Goal: Information Seeking & Learning: Learn about a topic

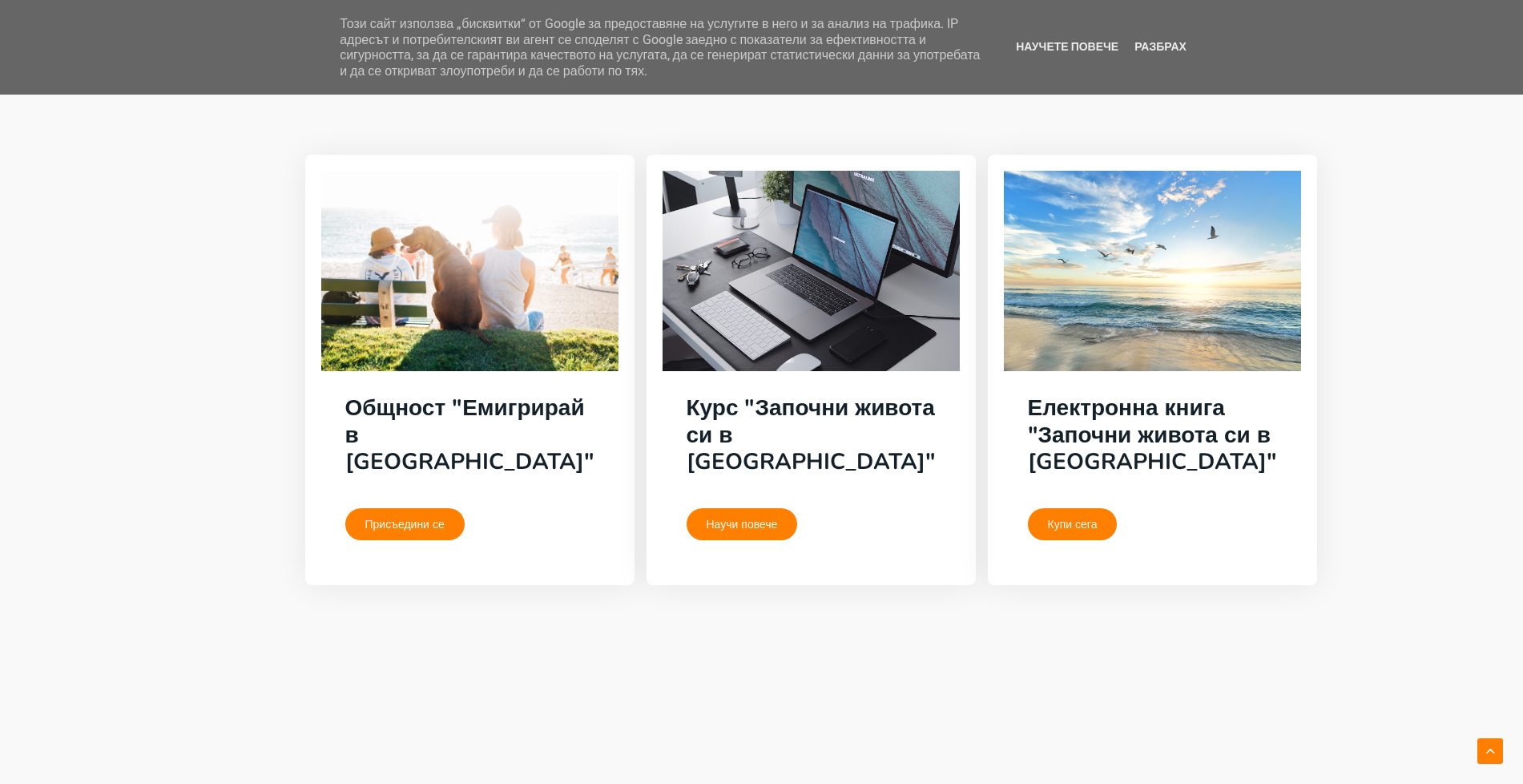
scroll to position [3483, 0]
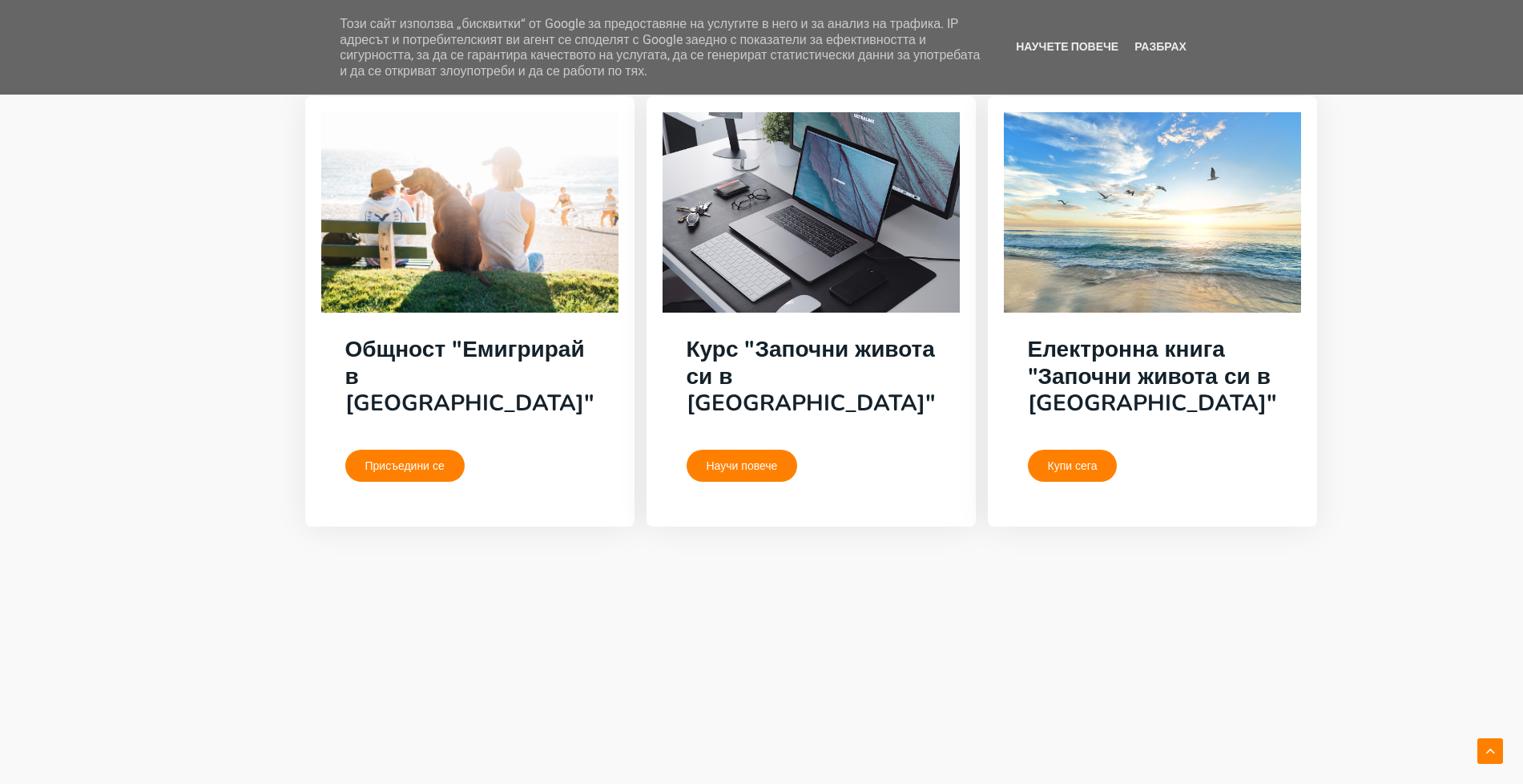
click at [737, 450] on link "Научи повече" at bounding box center [742, 465] width 111 height 32
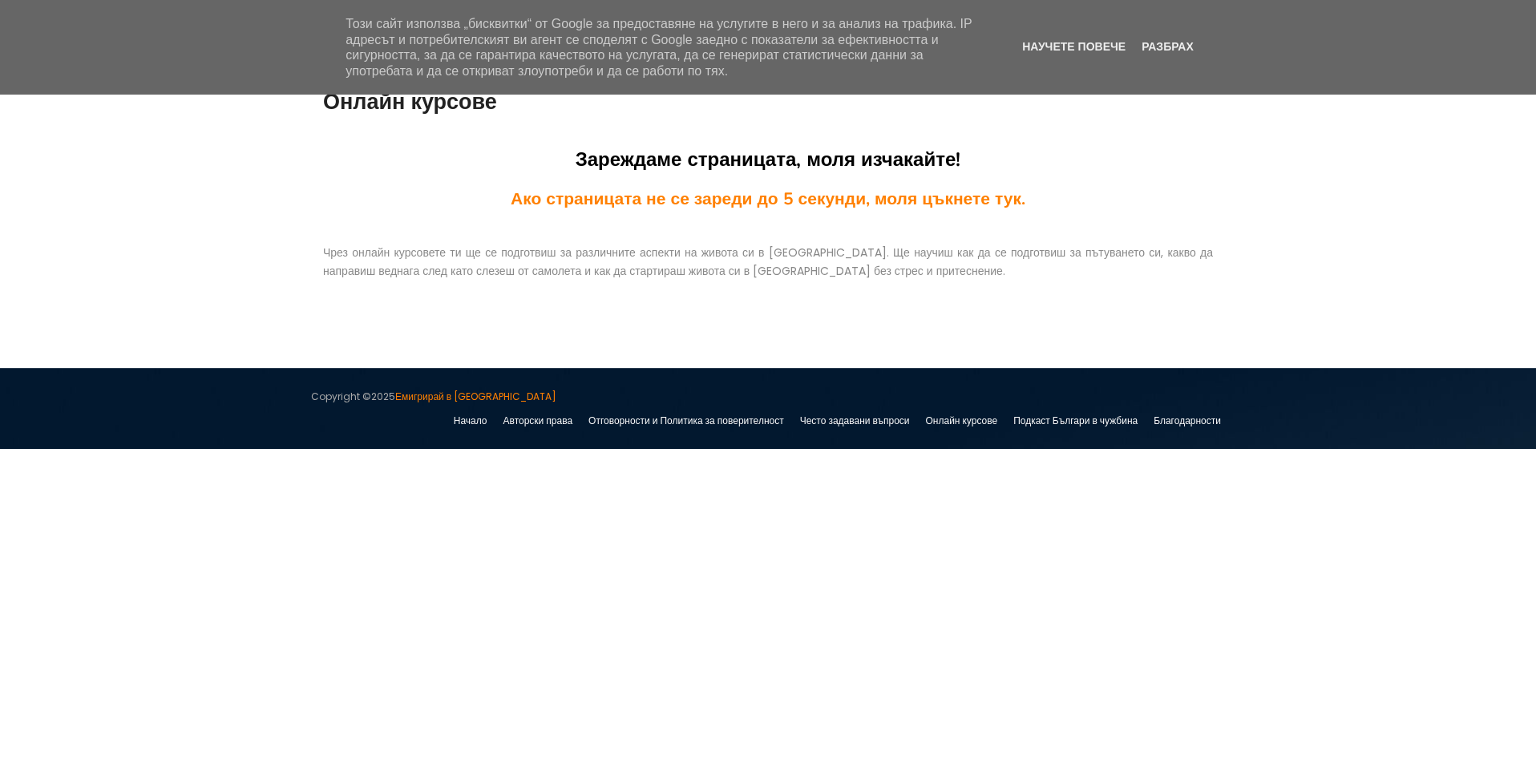
click at [1172, 56] on div "Този сайт използва „бисквитки“ от Google за предоставяне на услугите в него и з…" at bounding box center [768, 47] width 1536 height 78
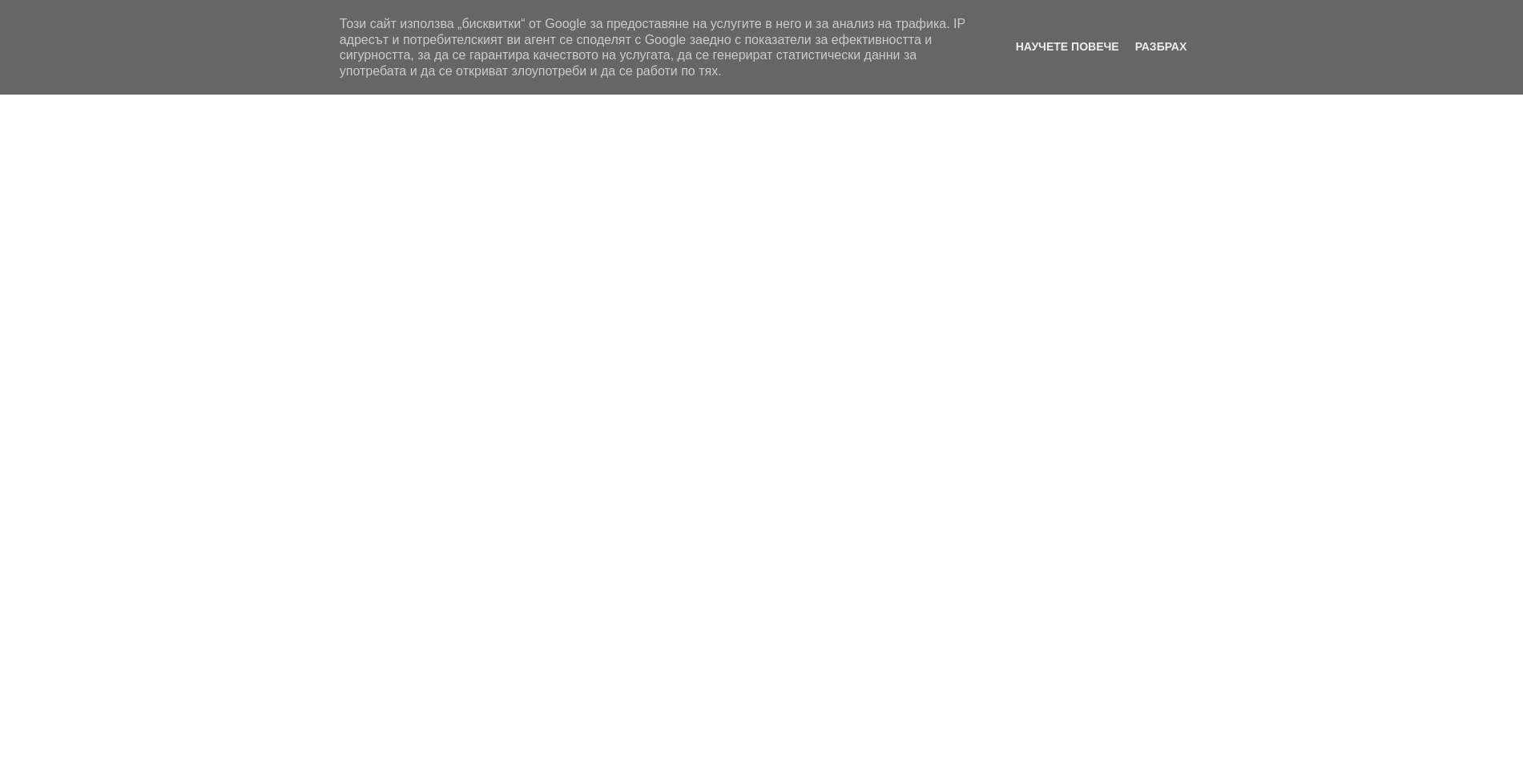
scroll to position [3834, 0]
